Goal: Task Accomplishment & Management: Manage account settings

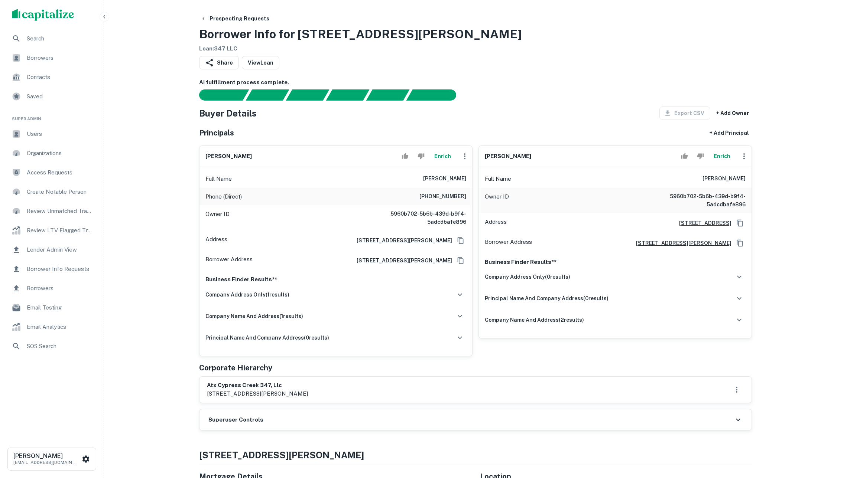
click at [442, 164] on button "Enrich" at bounding box center [442, 156] width 24 height 15
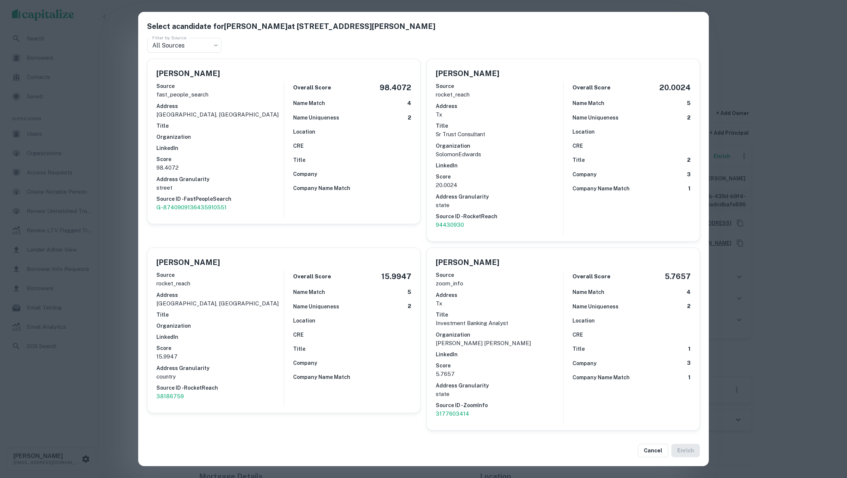
click at [766, 148] on div "Select a candidate for Gregory O Stratton at 516 Metcalf St Filter by Source Al…" at bounding box center [423, 239] width 847 height 478
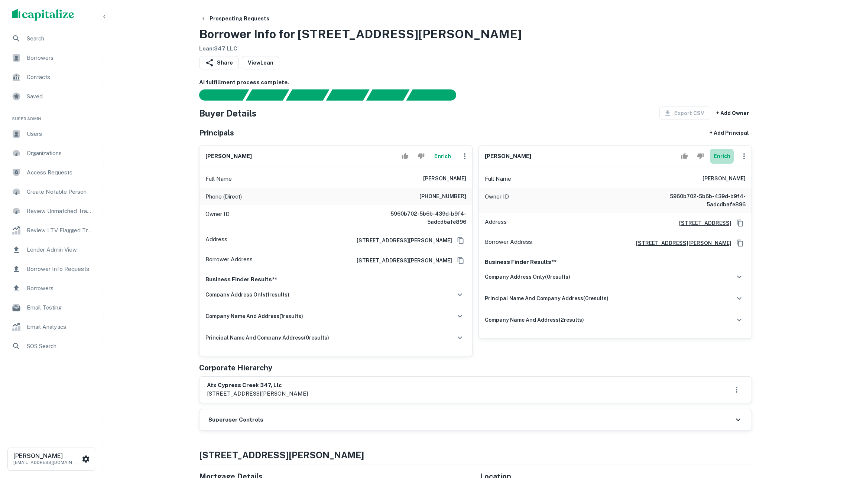
click at [724, 157] on button "Enrich" at bounding box center [722, 156] width 24 height 15
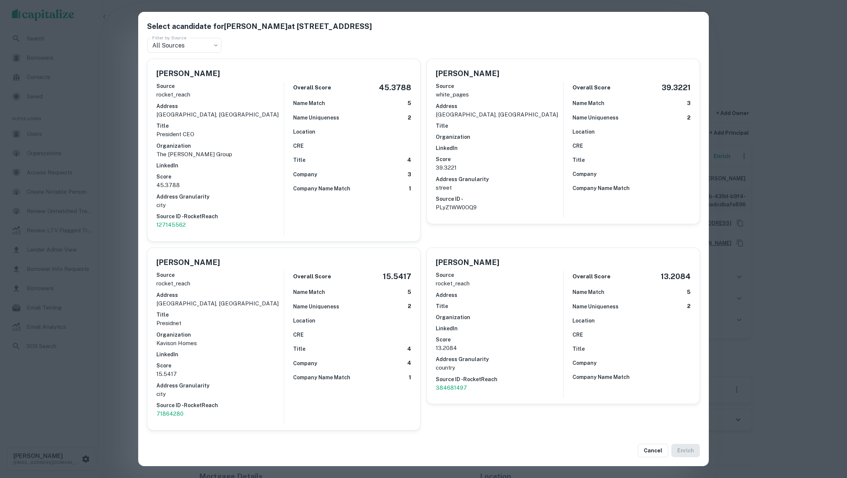
click at [334, 134] on div "Overall Score 45.3788 Name Match 5 Name Uniqueness 2 Location CRE Title 4 Compa…" at bounding box center [347, 158] width 127 height 153
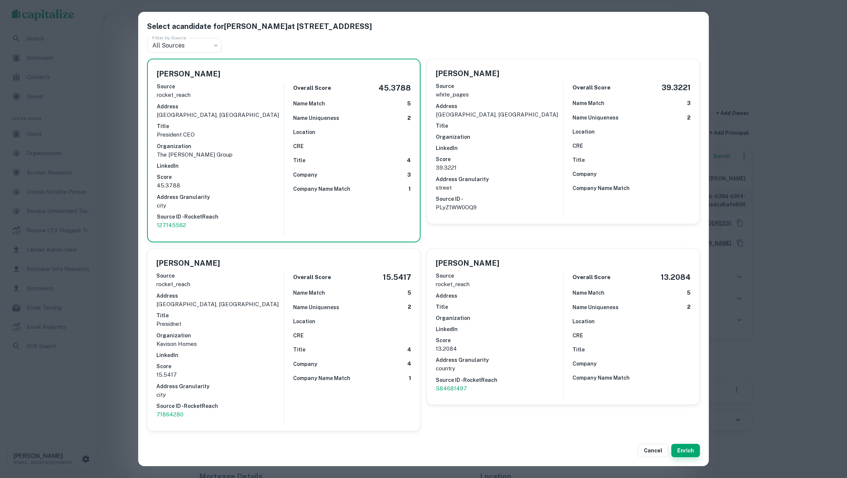
click at [684, 451] on button "Enrich" at bounding box center [685, 450] width 29 height 13
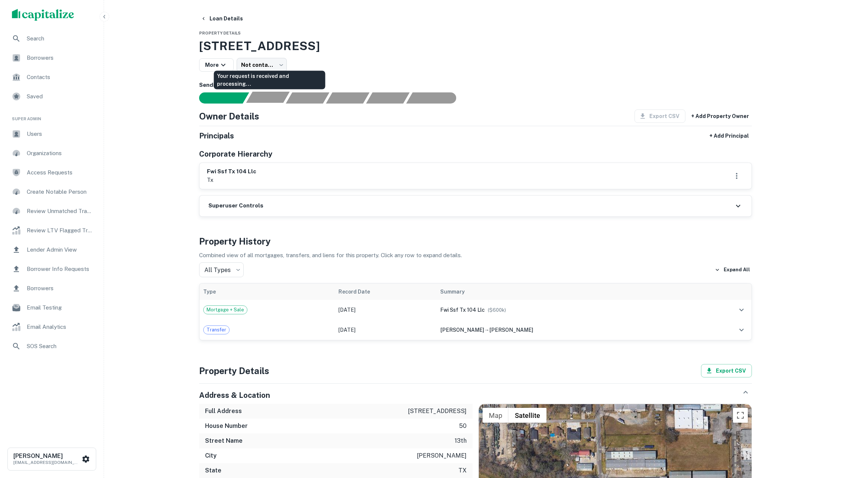
click at [262, 100] on div "Your request is received and processing..." at bounding box center [267, 97] width 43 height 11
click at [235, 104] on div "Sending borrower request to AI..." at bounding box center [226, 97] width 43 height 11
click at [252, 312] on td "Mortgage + Sale" at bounding box center [266, 310] width 135 height 20
click at [497, 313] on span "($ 600k )" at bounding box center [497, 311] width 18 height 6
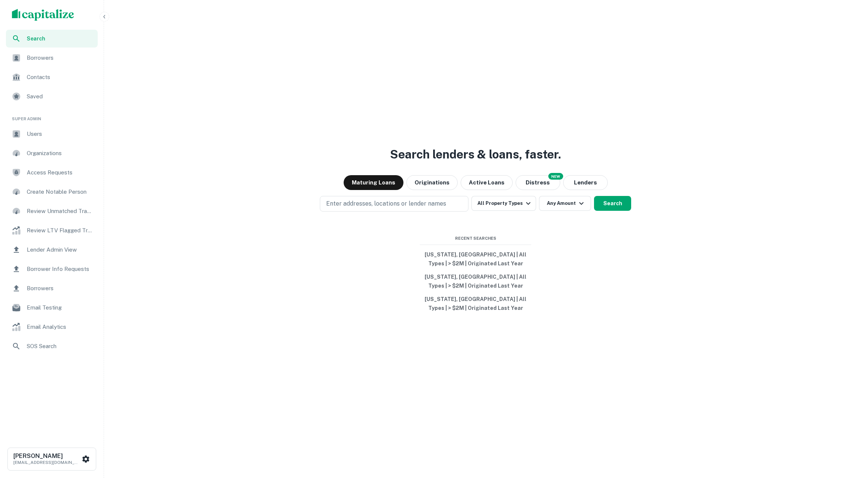
click at [62, 61] on span "Borrowers" at bounding box center [60, 57] width 66 height 9
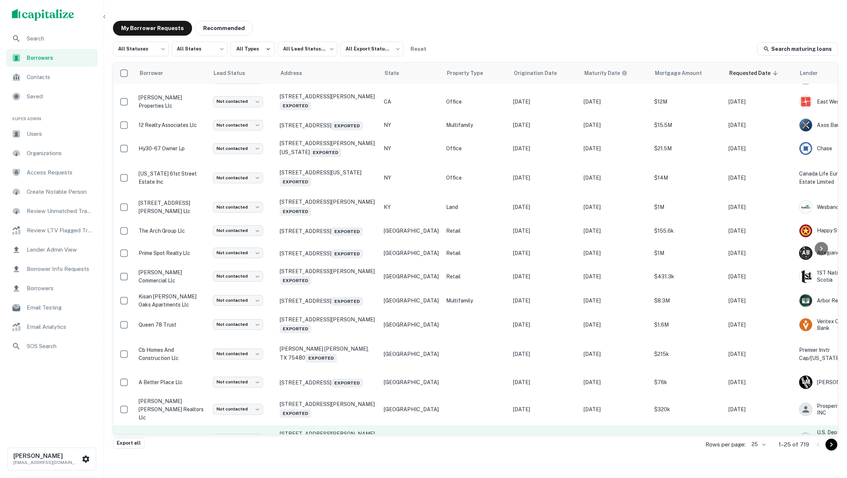
scroll to position [42, 0]
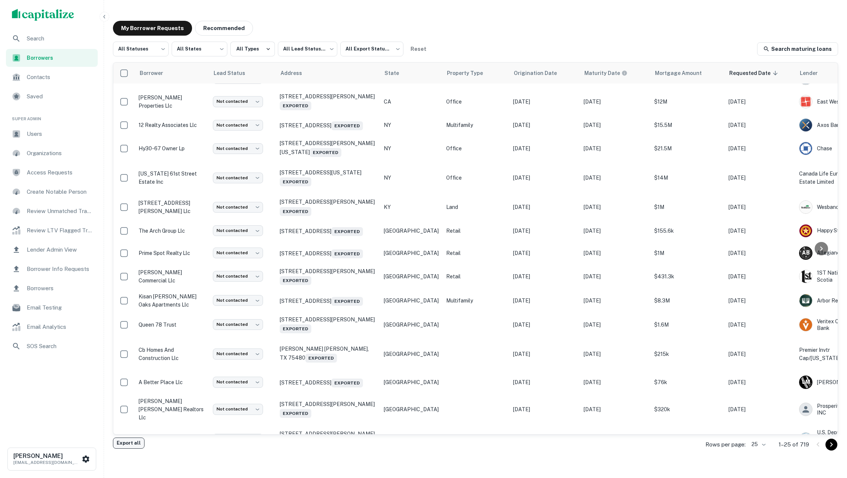
click at [128, 443] on button "Export all" at bounding box center [129, 443] width 32 height 11
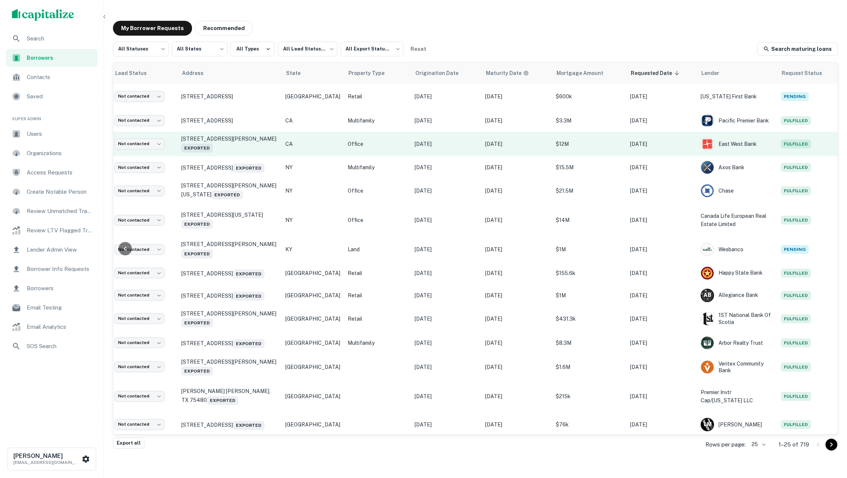
scroll to position [0, 97]
